Goal: Task Accomplishment & Management: Complete application form

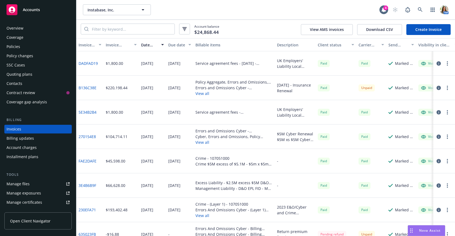
scroll to position [2, 0]
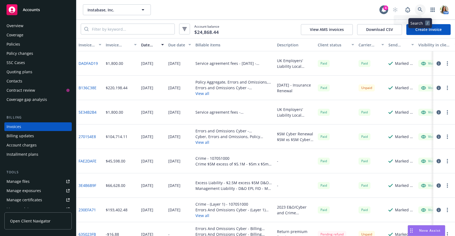
click at [416, 11] on link at bounding box center [420, 9] width 11 height 11
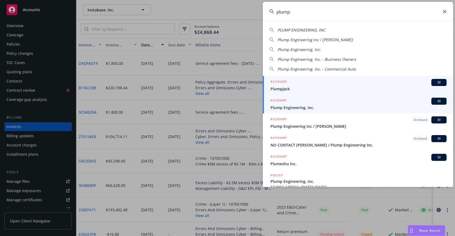
type input "plump"
click at [329, 104] on div "ACCOUNT BI" at bounding box center [358, 101] width 176 height 7
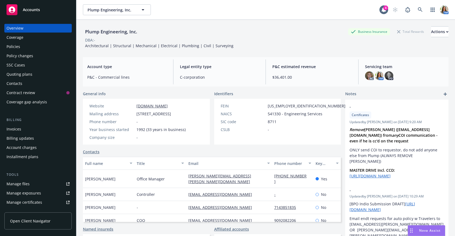
click at [28, 76] on div "Quoting plans" at bounding box center [20, 74] width 26 height 9
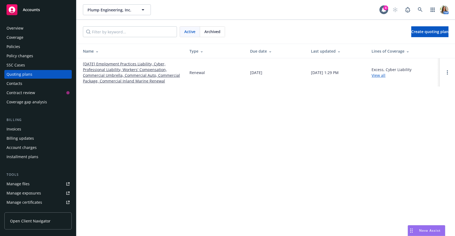
click at [117, 77] on link "[DATE] Employment Practices Liability, Cyber, Professional Liability, Workers' …" at bounding box center [132, 72] width 98 height 23
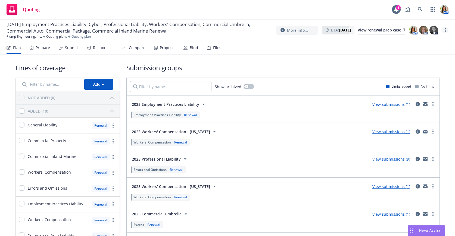
click at [447, 29] on link "more" at bounding box center [445, 30] width 7 height 7
click at [433, 39] on link "Copy logging email" at bounding box center [418, 41] width 61 height 11
click at [95, 48] on div "Responses" at bounding box center [103, 48] width 20 height 4
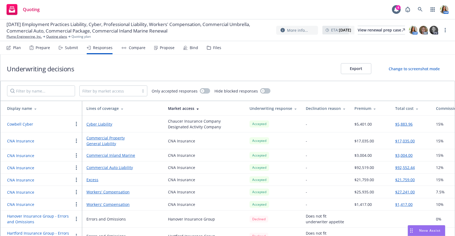
click at [106, 106] on div "Lines of coverage" at bounding box center [122, 109] width 73 height 6
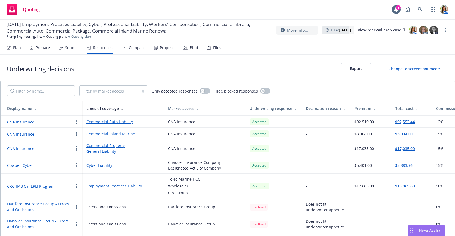
click at [27, 121] on button "CNA Insurance" at bounding box center [20, 122] width 27 height 6
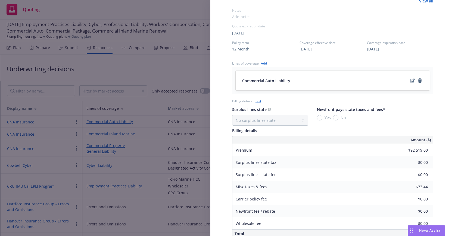
scroll to position [192, 0]
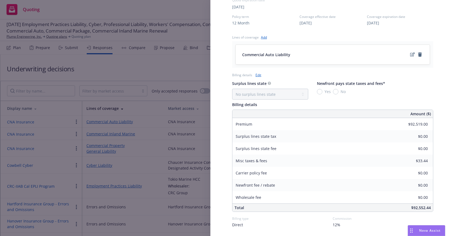
click at [260, 73] on link "Edit" at bounding box center [259, 75] width 6 height 6
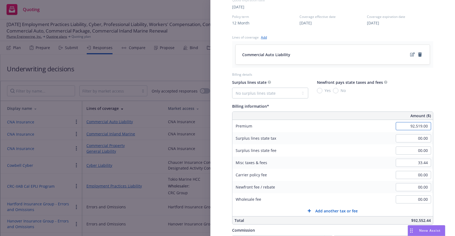
click at [407, 126] on input "92,519.00" at bounding box center [413, 126] width 35 height 8
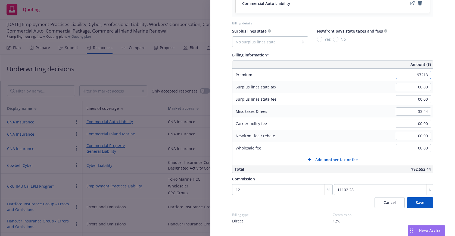
scroll to position [243, 0]
type input "97,213.00"
type input "11665.56"
click at [415, 201] on button "Save" at bounding box center [420, 202] width 26 height 11
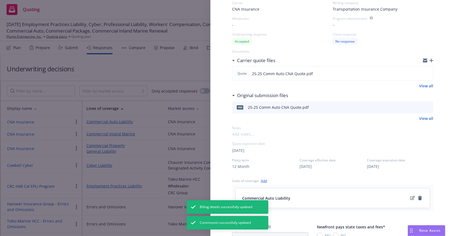
scroll to position [45, 0]
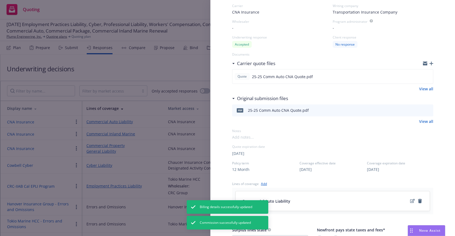
click at [431, 62] on icon "button" at bounding box center [431, 64] width 4 height 4
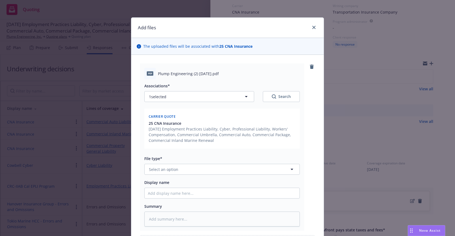
type textarea "x"
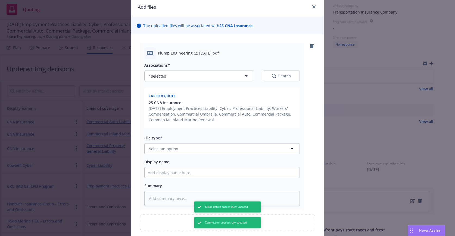
scroll to position [22, 0]
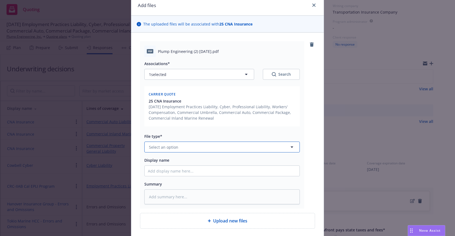
click at [163, 144] on button "Select an option" at bounding box center [221, 147] width 155 height 11
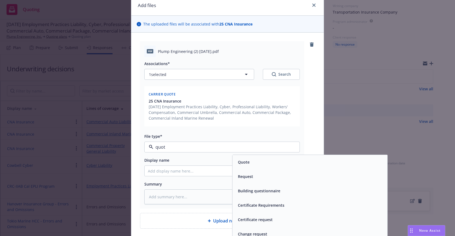
type input "quote"
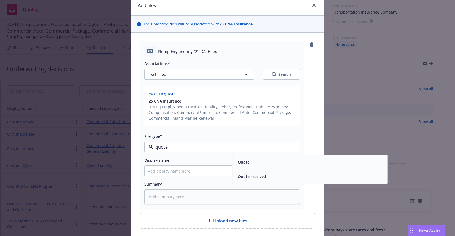
click at [250, 165] on div "Quote" at bounding box center [243, 162] width 15 height 8
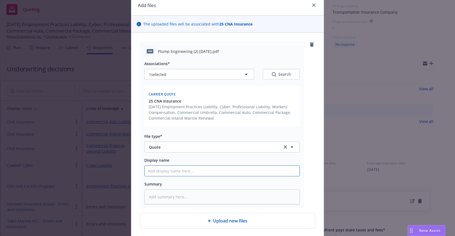
click at [208, 172] on input "Display name" at bounding box center [222, 171] width 155 height 10
type textarea "x"
type input "9"
type textarea "x"
type input "91"
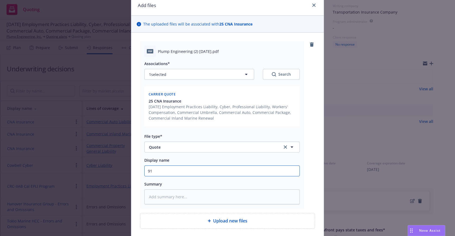
type textarea "x"
type input "91/"
type textarea "x"
type input "91/1"
type textarea "x"
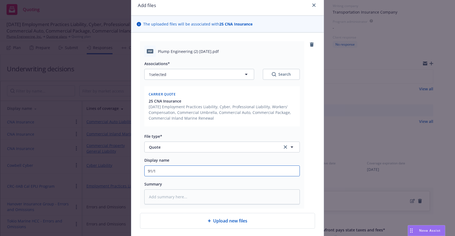
type input "91/1/"
type textarea "x"
type input "91/1/2"
type textarea "x"
type input "91/1/25"
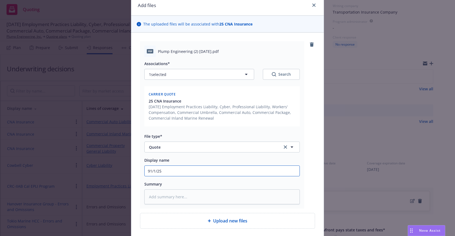
type textarea "x"
type input "91/1/25"
type textarea "x"
type input "91/1/25"
type textarea "x"
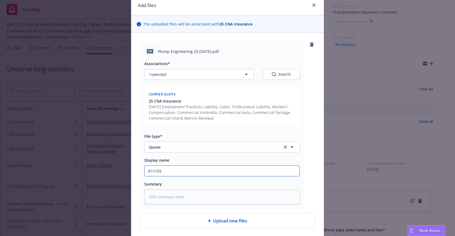
type input "91/1/2"
type textarea "x"
type input "91/1/"
type textarea "x"
type input "91/1"
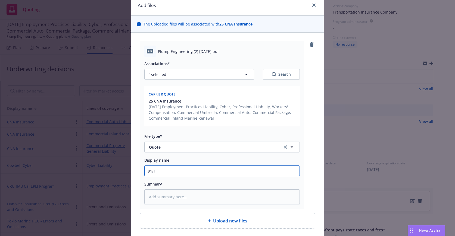
type textarea "x"
type input "91/"
type textarea "x"
type input "91"
type textarea "x"
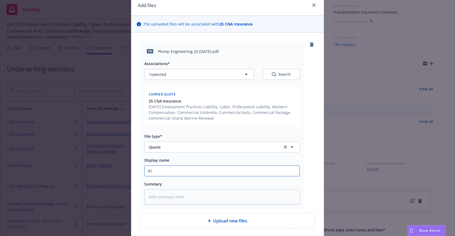
type input "9"
type textarea "x"
type input "9/"
type textarea "x"
type input "9/1"
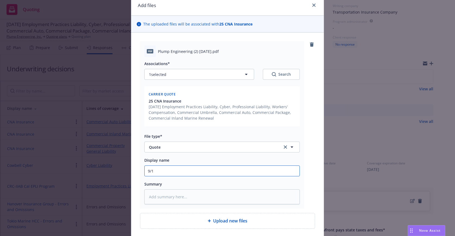
type textarea "x"
type input "9/1/"
type textarea "x"
type input "9/1/2"
type textarea "x"
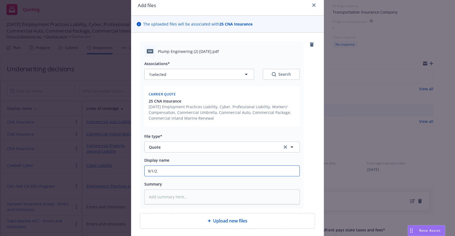
type input "[DATE]"
type textarea "x"
type input "[DATE]"
type textarea "x"
type input "[DATE] D"
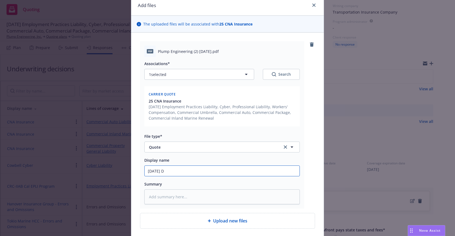
type textarea "x"
type input "[DATE] DN"
type textarea "x"
type input "[DATE] DNA"
type textarea "x"
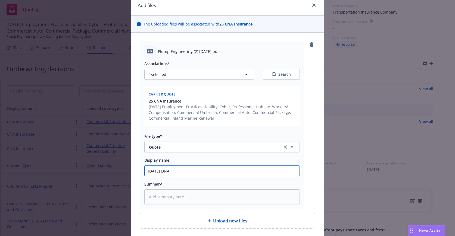
type input "[DATE] DN"
type textarea "x"
type input "[DATE] D"
type textarea "x"
type input "[DATE]"
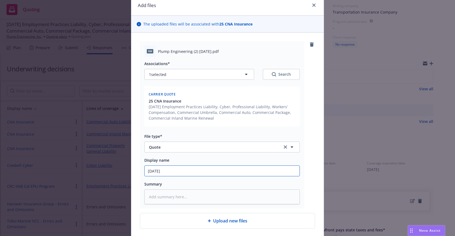
type textarea "x"
type input "[DATE] C"
type textarea "x"
type input "[DATE] Cn"
type textarea "x"
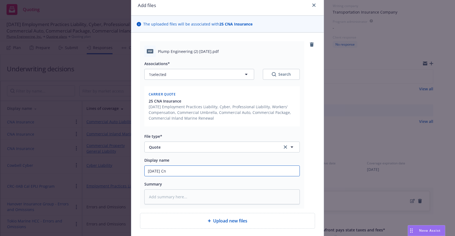
type input "[DATE] Cna"
type textarea "x"
type input "[DATE] Cna"
type textarea "x"
type input "[DATE] Cna A"
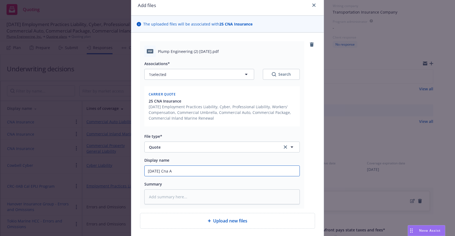
type textarea "x"
type input "[DATE] Cna"
type textarea "x"
type input "[DATE] Cna"
type textarea "x"
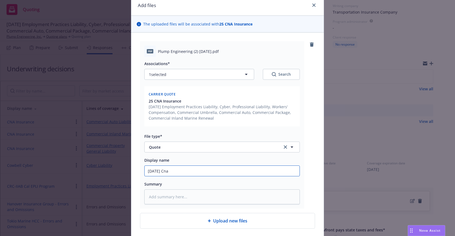
type input "[DATE] Cn"
type textarea "x"
type input "[DATE] C"
type textarea "x"
type input "[DATE] CNA"
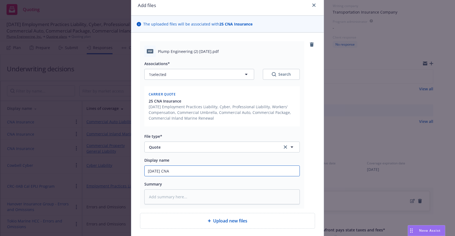
type textarea "x"
type input "[DATE] CNA"
type textarea "x"
type input "[DATE] CNA A"
type textarea "x"
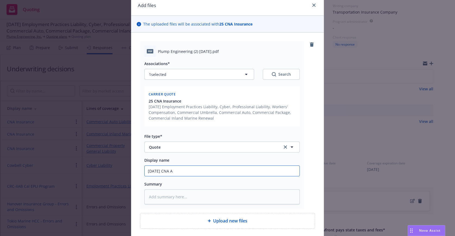
type input "[DATE] CNA Au"
type textarea "x"
type input "[DATE] CNA Aut"
type textarea "x"
type input "[DATE] CNA Auto"
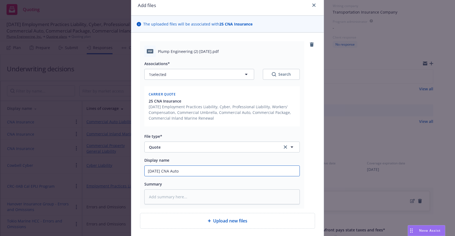
type textarea "x"
type input "[DATE] CNA Auto"
type textarea "x"
type input "[DATE] CNA Auto R"
type textarea "x"
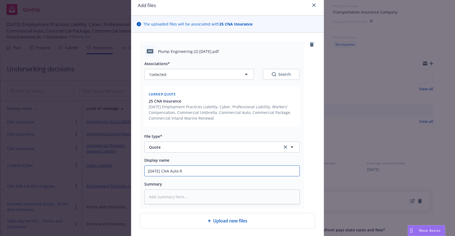
type input "[DATE] CNA Auto RE"
type textarea "x"
type input "[DATE] CNA Auto REV"
type textarea "x"
type input "[DATE] CNA Auto [PERSON_NAME]"
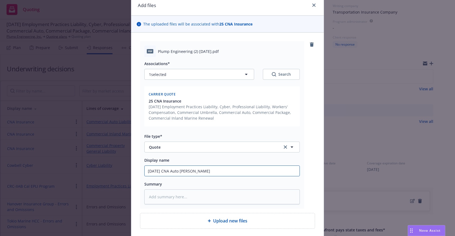
type textarea "x"
type input "[DATE] CNA Auto REVISE"
type textarea "x"
type input "[DATE] CNA Auto REVISED"
type textarea "x"
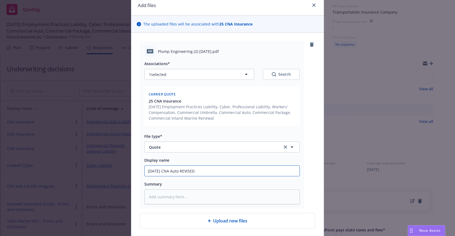
type input "[DATE] CNA Auto REVISED Q"
type textarea "x"
type input "[DATE] CNA Auto REVISED QW"
type textarea "x"
type input "[DATE] CNA Auto REVISED QWu"
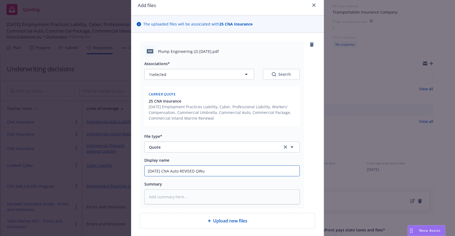
type textarea "x"
type input "[DATE] CNA Auto REVISED QWuo"
type textarea "x"
type input "[DATE] CNA Auto REVISED QWu"
type textarea "x"
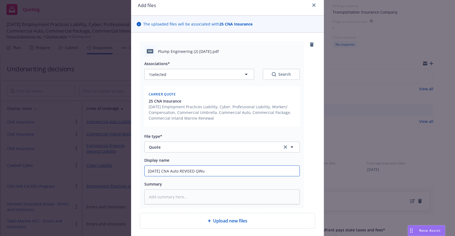
type input "[DATE] CNA Auto REVISED QW"
type textarea "x"
type input "[DATE] CNA Auto REVISED Q"
type textarea "x"
type input "[DATE] CNA Auto REVISED Qup"
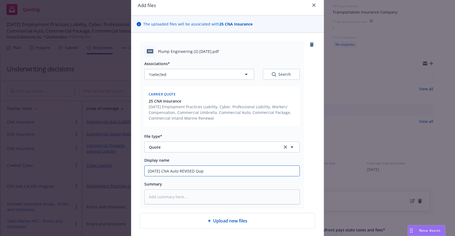
type textarea "x"
type input "[DATE] CNA Auto REVISED Qupot"
type textarea "x"
type input "[DATE] CNA Auto REVISED Qupote"
type textarea "x"
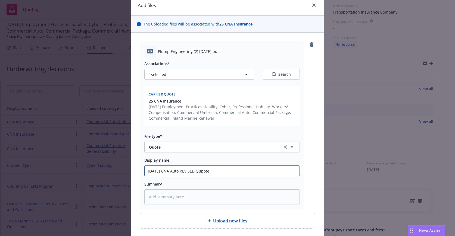
type input "[DATE] CNA Auto REVISED Qupot"
type textarea "x"
type input "[DATE] CNA Auto REVISED Qupo"
type textarea "x"
type input "[DATE] CNA Auto REVISED Qup"
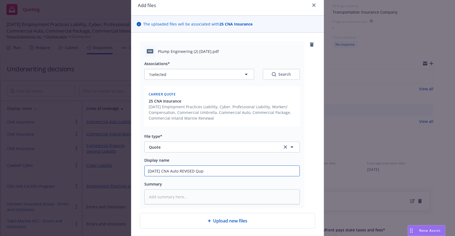
type textarea "x"
type input "[DATE] CNA Auto REVISED Qu"
type textarea "x"
type input "[DATE] CNA Auto REVISED Quo"
type textarea "x"
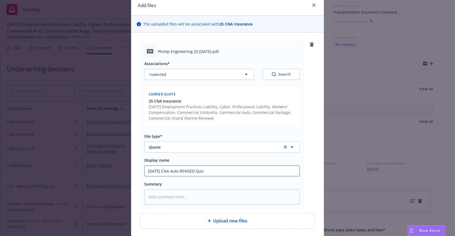
type input "[DATE] CNA Auto REVISED Quot"
type textarea "x"
type input "[DATE] CNA Auto REVISED Quote"
type textarea "x"
type input "[DATE] CNA Auto REVISED Quote"
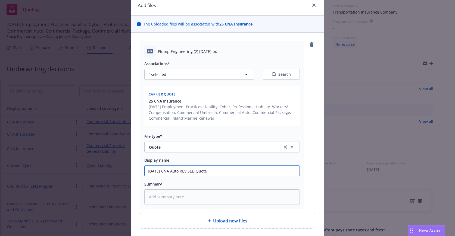
type textarea "x"
type input "[DATE] CNA Auto REVISED Quote ("
type textarea "x"
type input "[DATE] CNA Auto REVISED Quote (A"
type textarea "x"
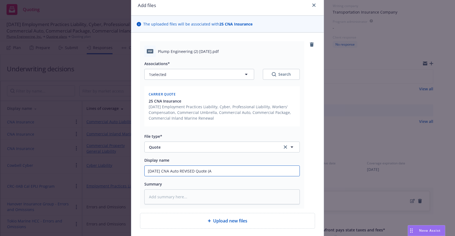
type input "[DATE] CNA Auto REVISED Quote (Ad"
type textarea "x"
type input "[DATE] CNA Auto REVISED Quote (Add"
type textarea "x"
type input "[DATE] CNA Auto REVISED Quote (Adde"
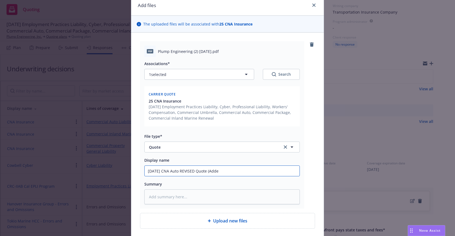
type textarea "x"
type input "[DATE] CNA Auto REVISED Quote (Added"
type textarea "x"
type input "[DATE] CNA Auto REVISED Quote (Added"
type textarea "x"
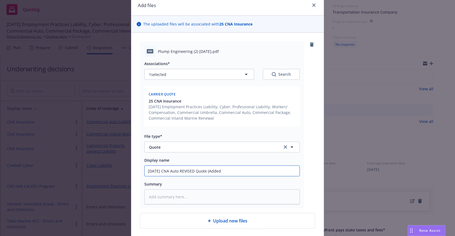
type input "[DATE] CNA Auto REVISED Quote (Added v"
type textarea "x"
type input "[DATE] CNA Auto REVISED Quote (Added veh"
type textarea "x"
type input "[DATE] CNA Auto REVISED Quote (Added vehi"
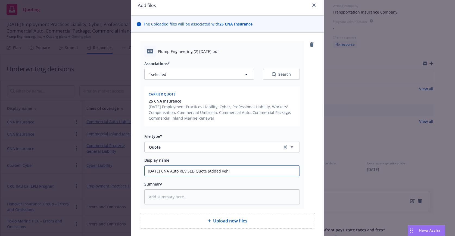
type textarea "x"
type input "[DATE] CNA Auto REVISED Quote (Added vehic"
type textarea "x"
type input "[DATE] CNA Auto REVISED Quote (Added vehicl"
type textarea "x"
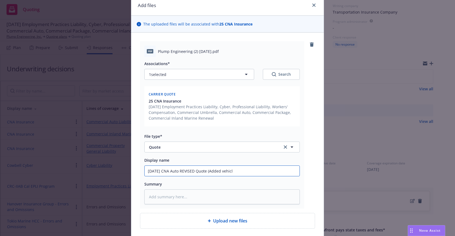
type input "[DATE] CNA Auto REVISED Quote (Added vehicle"
type textarea "x"
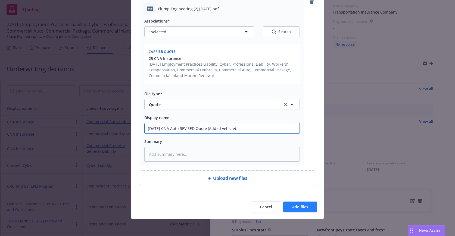
type input "[DATE] CNA Auto REVISED Quote (Added vehicle)"
click at [302, 208] on span "Add files" at bounding box center [300, 207] width 16 height 5
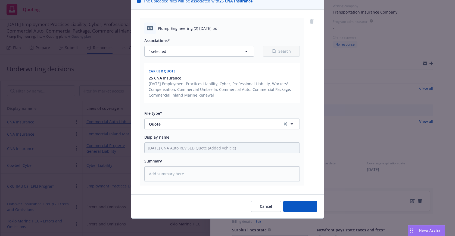
scroll to position [45, 0]
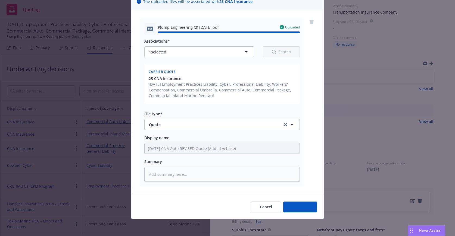
type textarea "x"
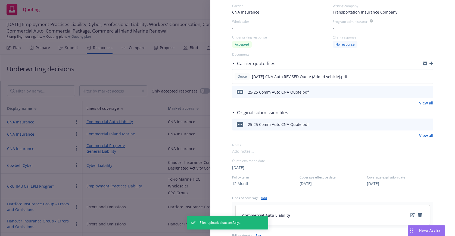
scroll to position [0, 0]
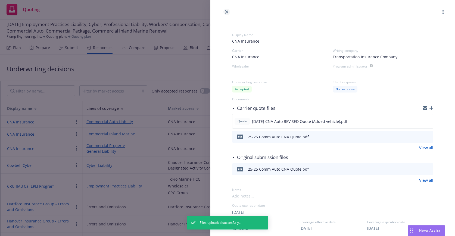
click at [225, 11] on icon "close" at bounding box center [226, 11] width 3 height 3
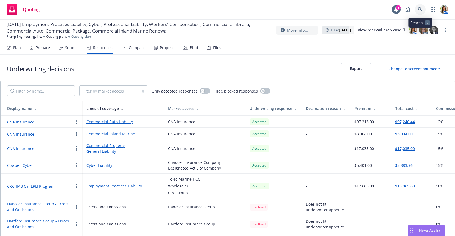
click at [418, 8] on icon at bounding box center [420, 9] width 5 height 5
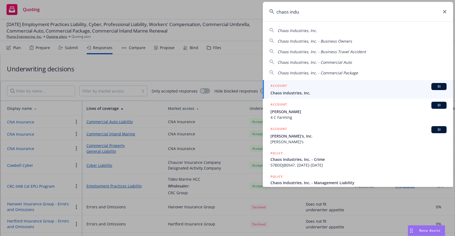
type input "chaos indu"
click at [313, 94] on span "Chaos Industries, Inc." at bounding box center [358, 93] width 176 height 6
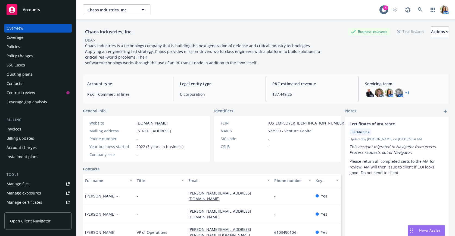
click at [26, 45] on div "Policies" at bounding box center [38, 46] width 63 height 9
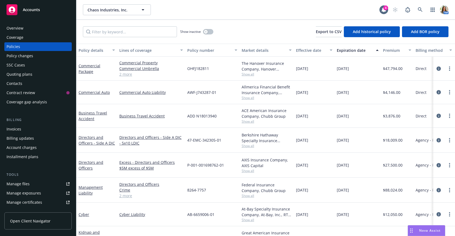
click at [18, 57] on div "Policy changes" at bounding box center [20, 56] width 27 height 9
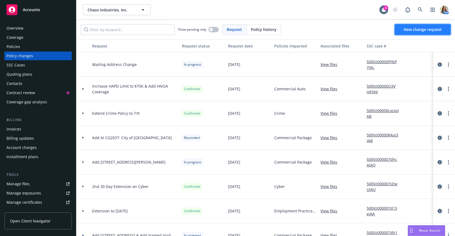
click at [410, 27] on span "New change request" at bounding box center [423, 29] width 38 height 5
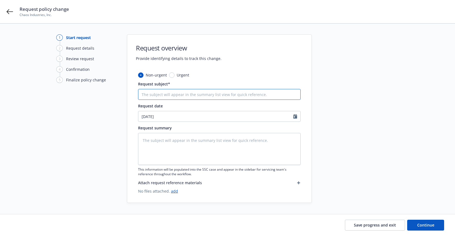
click at [170, 96] on input "Request subject*" at bounding box center [219, 94] width 163 height 11
type textarea "x"
type input "A"
type textarea "x"
type input "Ad"
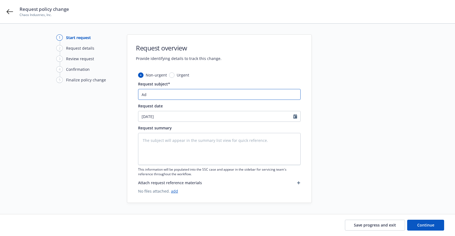
type textarea "x"
type input "Add"
type textarea "x"
type input "Add"
type textarea "x"
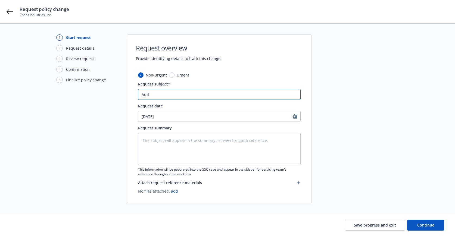
type input "Add L"
type textarea "x"
type input "Add Lo"
type textarea "x"
type input "Add Loc"
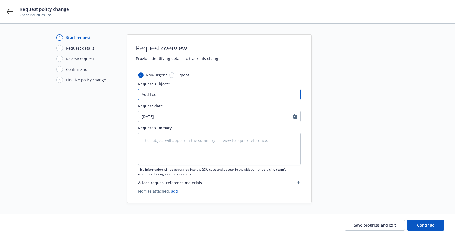
type textarea "x"
type input "Add Loca"
type textarea "x"
type input "Add Locat"
type textarea "x"
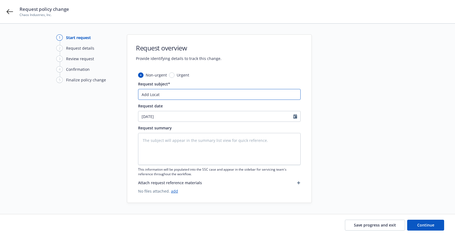
type input "Add Locati"
type textarea "x"
type input "Add Locatio"
type textarea "x"
type input "Add Location"
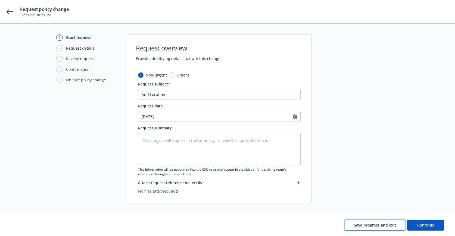
click at [375, 226] on span "Save progress and exit" at bounding box center [375, 225] width 42 height 5
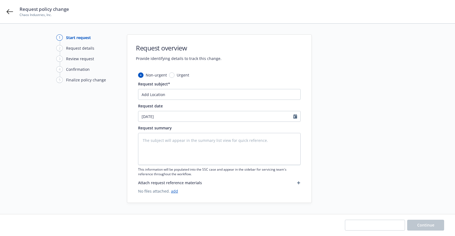
type textarea "x"
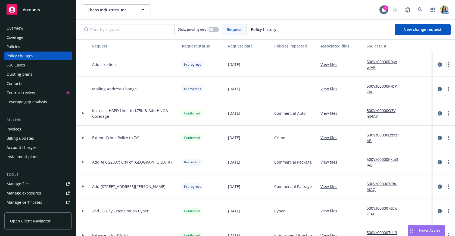
click at [448, 63] on circle "more" at bounding box center [448, 63] width 1 height 1
click at [408, 77] on link "Copy logging email" at bounding box center [404, 75] width 93 height 11
click at [423, 8] on link at bounding box center [420, 9] width 11 height 11
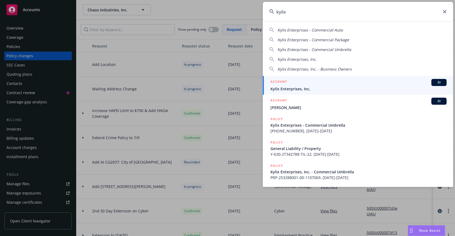
type input "kylix"
click at [337, 82] on div "ACCOUNT BI" at bounding box center [358, 82] width 176 height 7
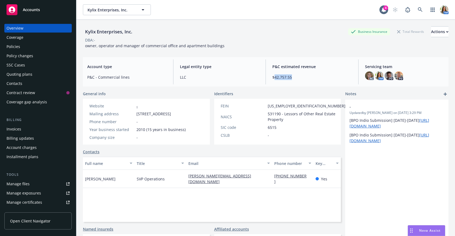
drag, startPoint x: 294, startPoint y: 77, endPoint x: 275, endPoint y: 77, distance: 19.0
click at [275, 77] on span "$42,757.55" at bounding box center [311, 77] width 79 height 6
copy span "42,757.55"
